Goal: Check status: Check status

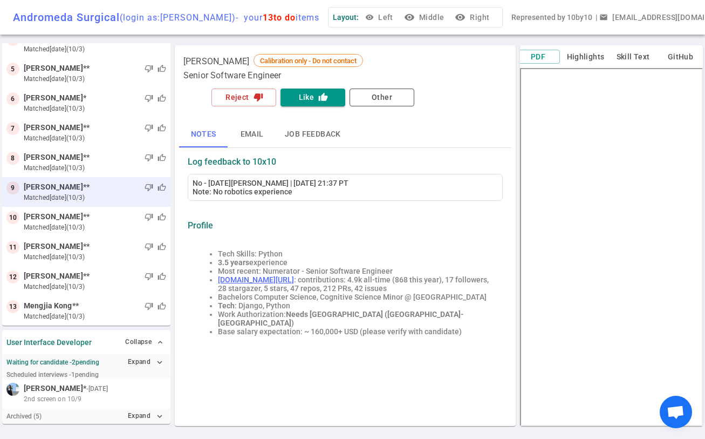
scroll to position [8, 0]
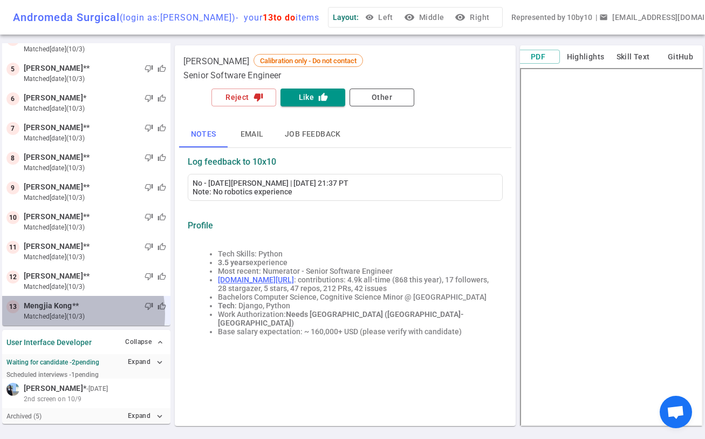
click at [52, 314] on small "matched 6d ago (10/3)" at bounding box center [95, 316] width 142 height 10
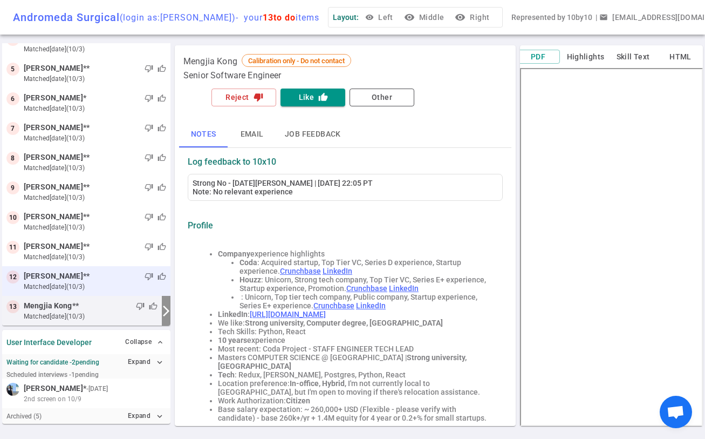
click at [62, 288] on small "matched 6d ago (10/3)" at bounding box center [95, 287] width 142 height 10
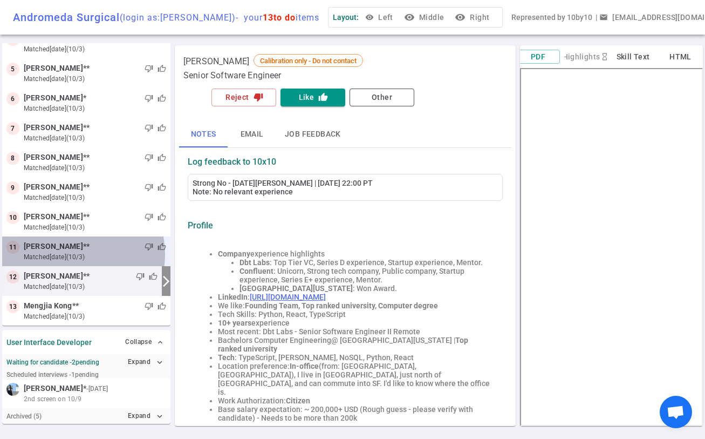
click at [64, 254] on small "matched 6d ago (10/3)" at bounding box center [95, 257] width 142 height 10
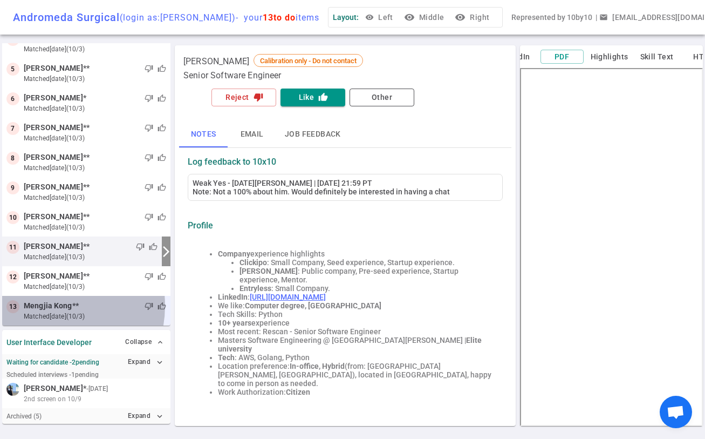
click at [43, 306] on span "Mengjia Kong" at bounding box center [48, 305] width 49 height 11
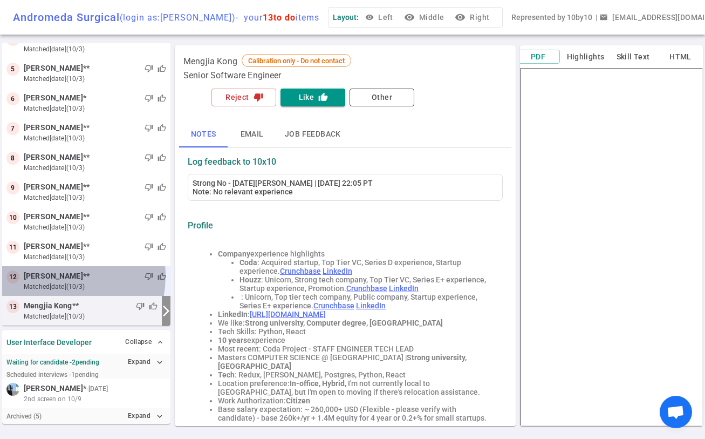
click at [53, 276] on span "Alex Loddengaard" at bounding box center [53, 275] width 59 height 11
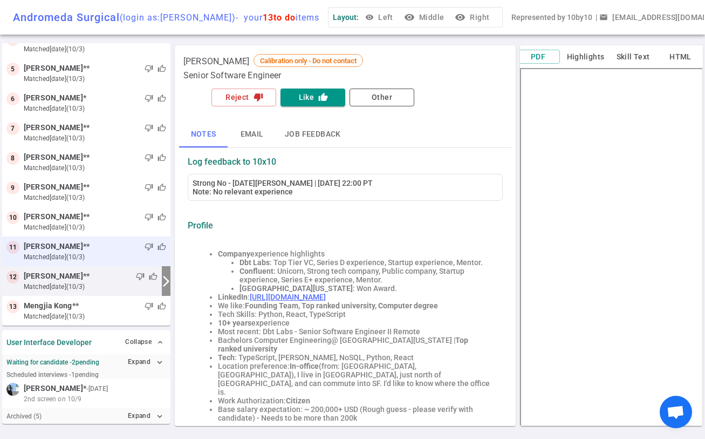
click at [59, 252] on small "matched 6d ago (10/3)" at bounding box center [95, 257] width 142 height 10
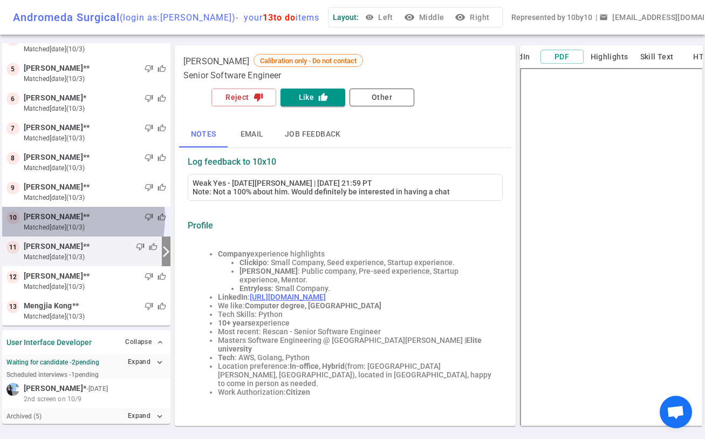
click at [60, 218] on span "Haaris Khan" at bounding box center [53, 216] width 59 height 11
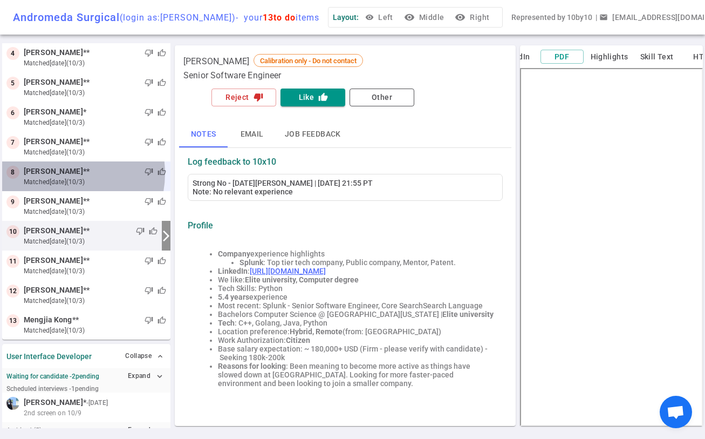
click at [60, 177] on span "Alex Bardasu" at bounding box center [53, 171] width 59 height 11
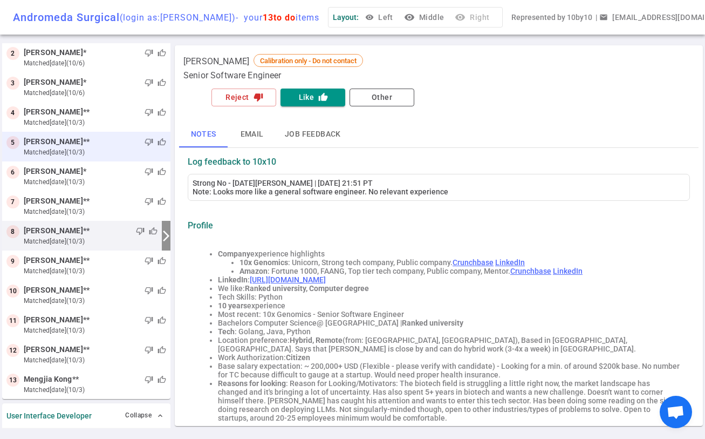
scroll to position [64, 0]
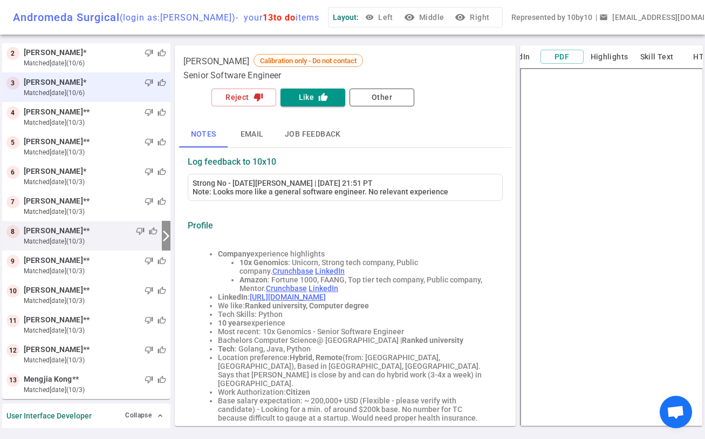
click at [65, 98] on small "matched 3d ago (10/6)" at bounding box center [95, 93] width 142 height 10
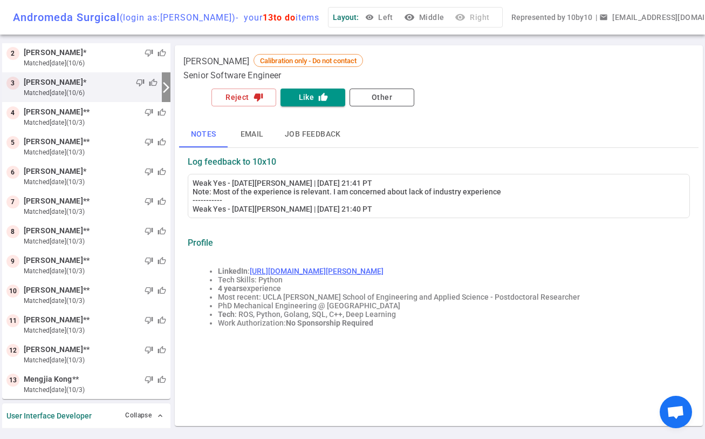
scroll to position [0, 0]
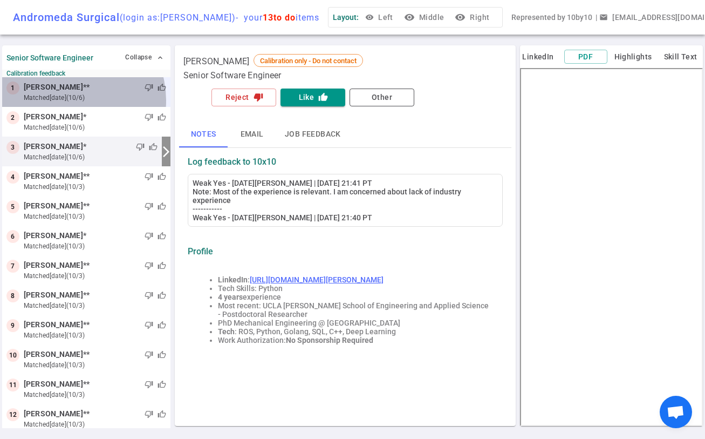
click at [66, 103] on small "matched 3d ago (10/6)" at bounding box center [95, 98] width 142 height 10
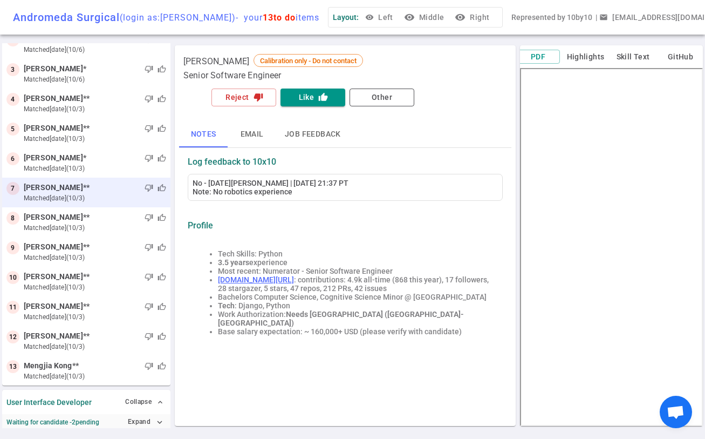
scroll to position [138, 0]
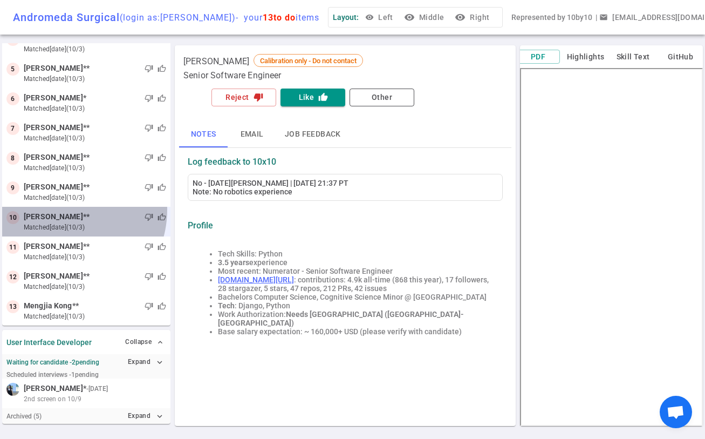
click at [62, 217] on div "10 Haaris Khan ** thumb_down thumb_up matched 6d ago (10/3)" at bounding box center [86, 222] width 168 height 30
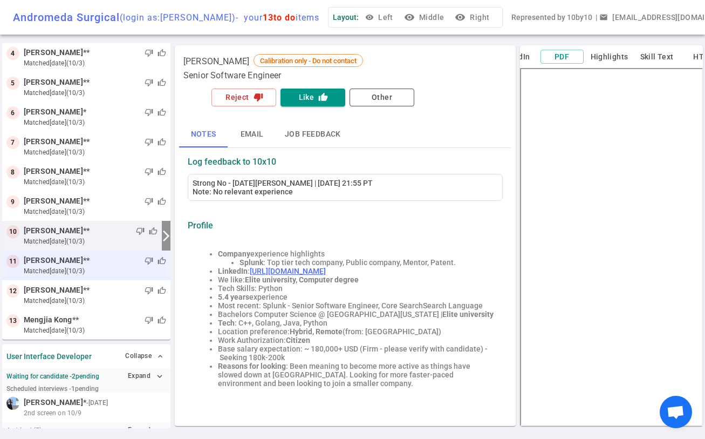
click at [45, 266] on span "Harvey Pham" at bounding box center [53, 260] width 59 height 11
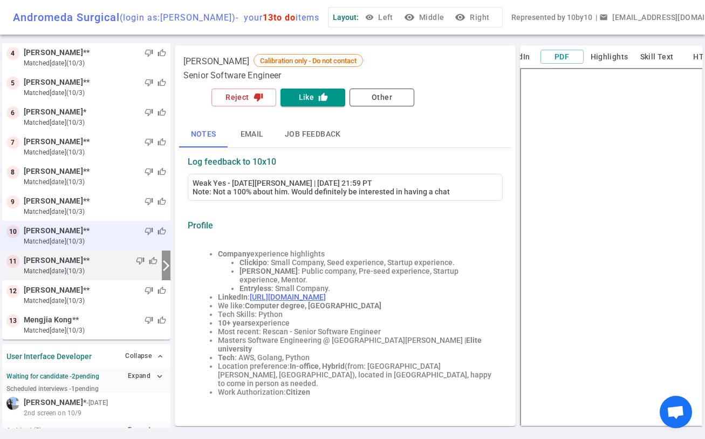
scroll to position [138, 0]
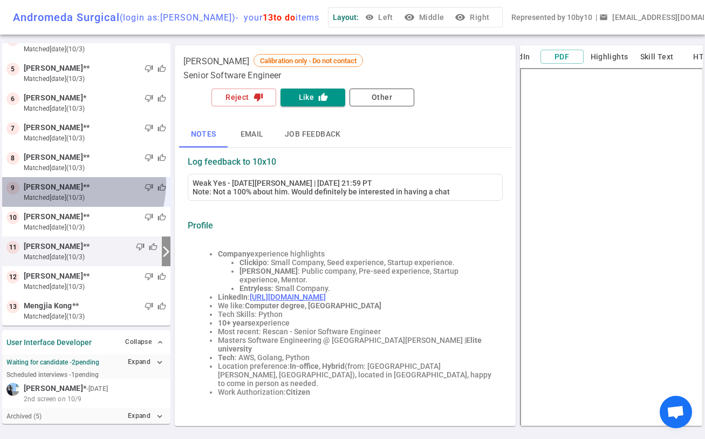
click at [58, 182] on span "Tahmid Kazi" at bounding box center [53, 186] width 59 height 11
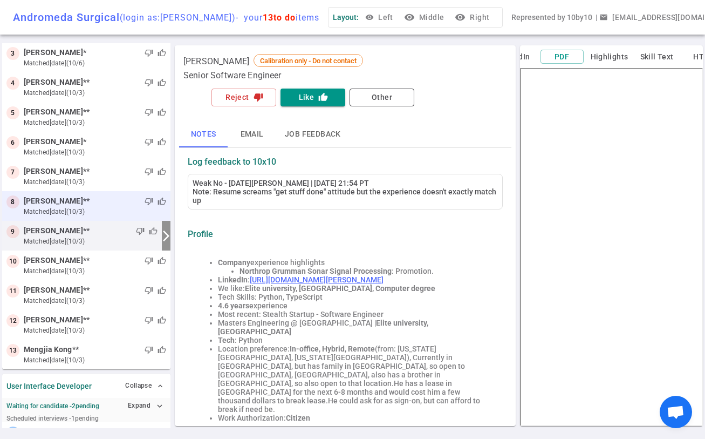
click at [55, 207] on span "Alex Bardasu" at bounding box center [53, 200] width 59 height 11
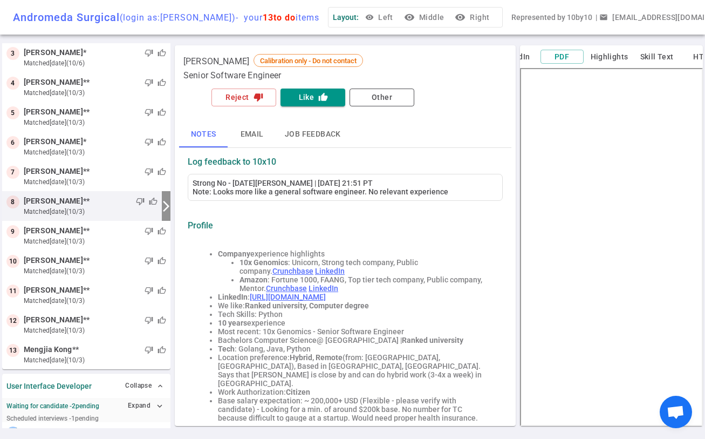
scroll to position [64, 0]
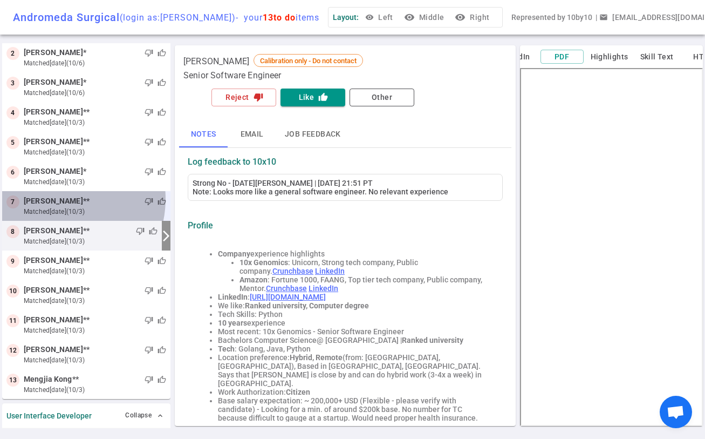
click at [56, 206] on span "Cameron Baab" at bounding box center [53, 200] width 59 height 11
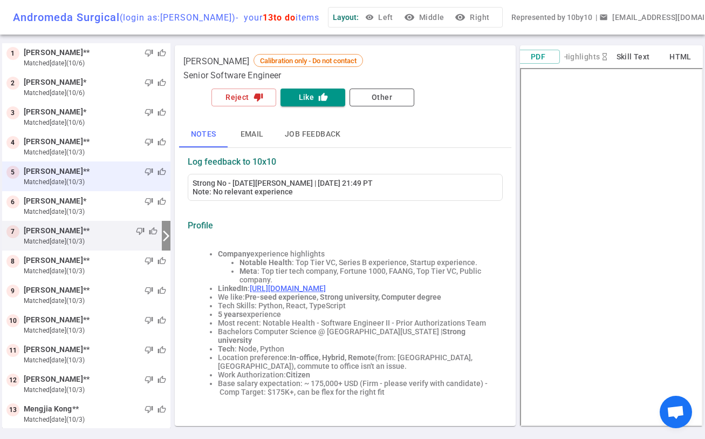
click at [60, 177] on span "Sahithi Jonnalagadda" at bounding box center [53, 171] width 59 height 11
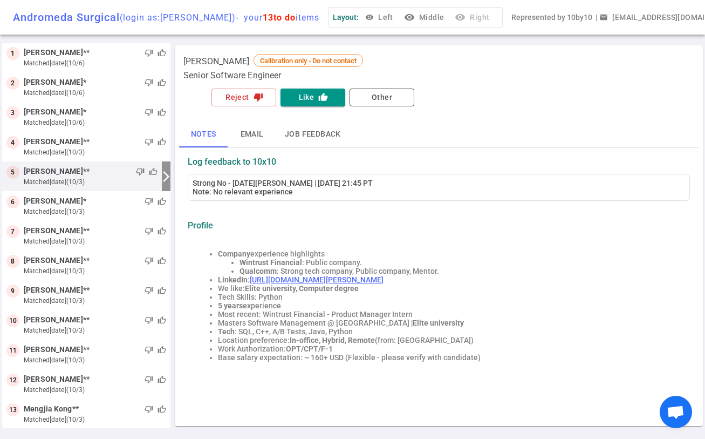
scroll to position [0, 0]
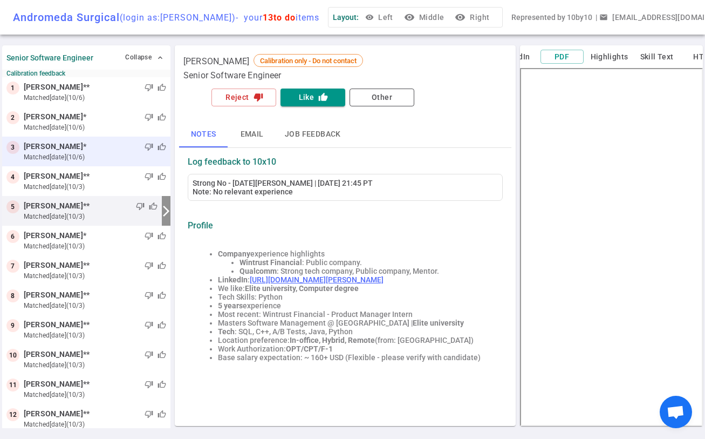
click at [66, 162] on small "matched 3d ago (10/6)" at bounding box center [95, 157] width 142 height 10
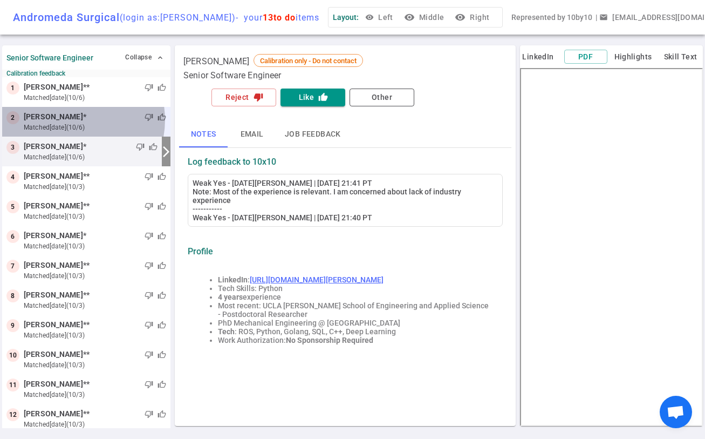
click at [72, 123] on span "Siddarth Sampangi" at bounding box center [53, 116] width 59 height 11
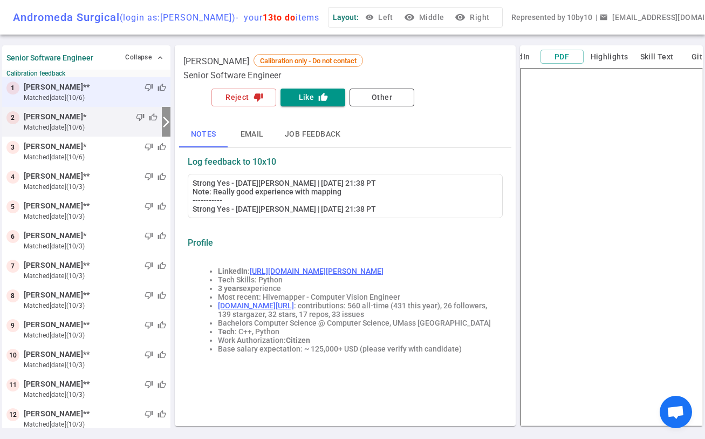
click at [67, 102] on small "matched 3d ago (10/6)" at bounding box center [95, 98] width 142 height 10
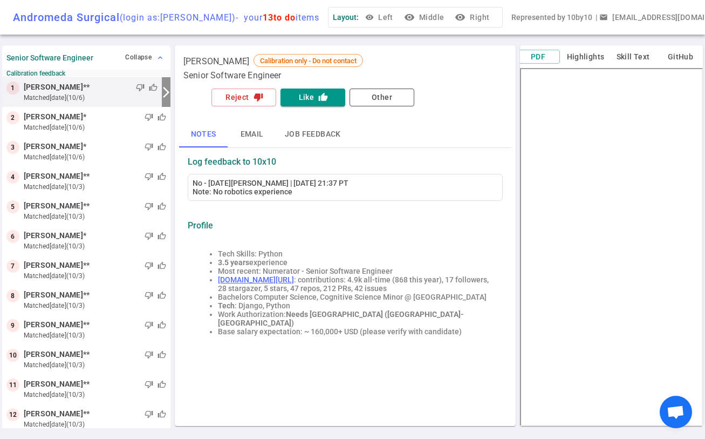
click at [144, 62] on button "Collapse expand_less" at bounding box center [145, 58] width 44 height 16
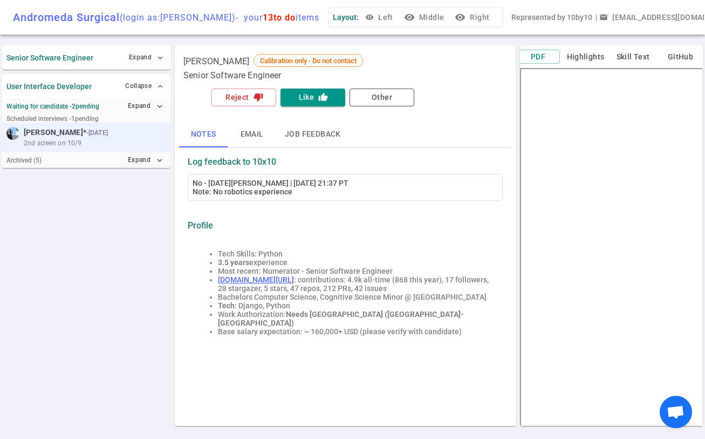
click at [100, 138] on span "Ayesha Khan * - 15d ago" at bounding box center [67, 132] width 86 height 11
